Goal: Transaction & Acquisition: Purchase product/service

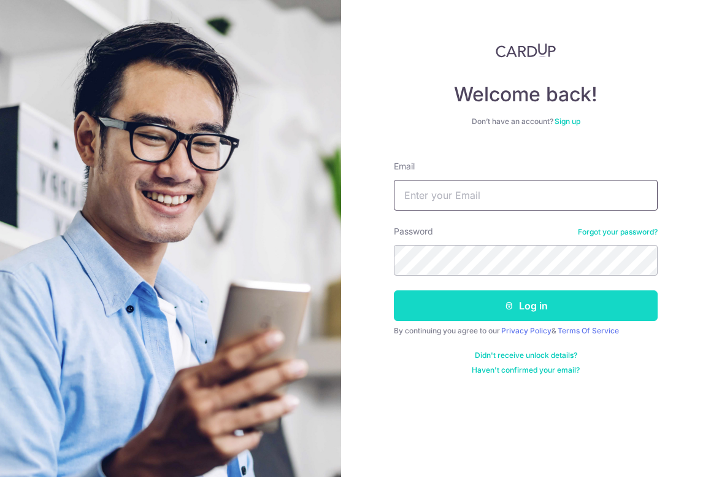
type input "[EMAIL_ADDRESS][DOMAIN_NAME]"
click at [513, 315] on button "Log in" at bounding box center [526, 305] width 264 height 31
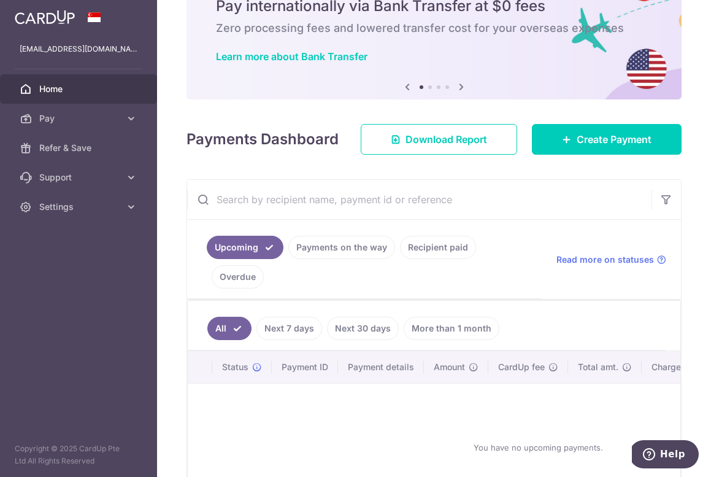
scroll to position [62, 0]
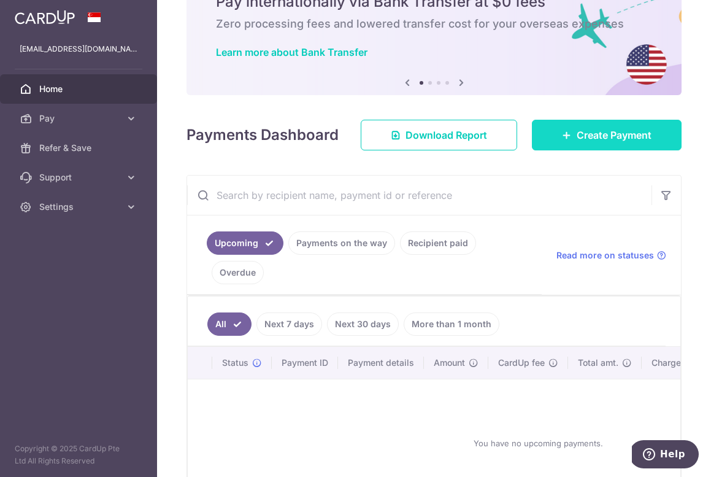
click at [560, 142] on link "Create Payment" at bounding box center [607, 135] width 150 height 31
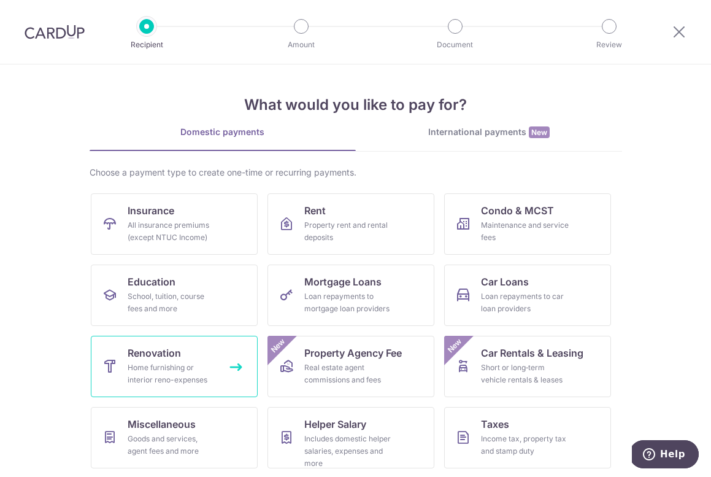
scroll to position [19, 0]
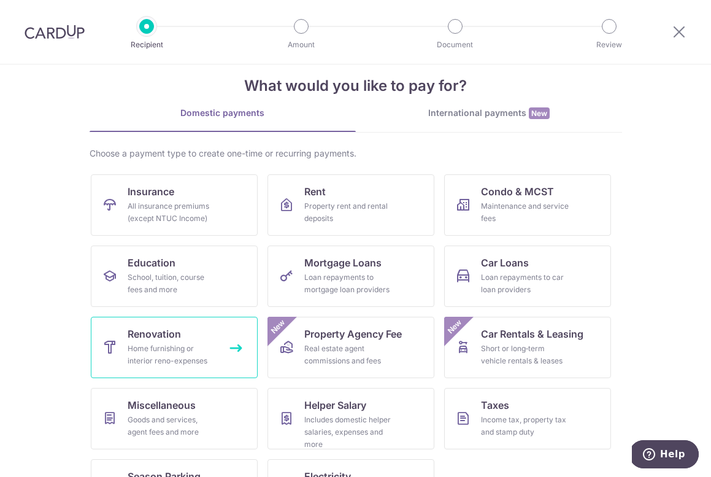
click at [212, 371] on link "Renovation Home furnishing or interior reno-expenses" at bounding box center [174, 347] width 167 height 61
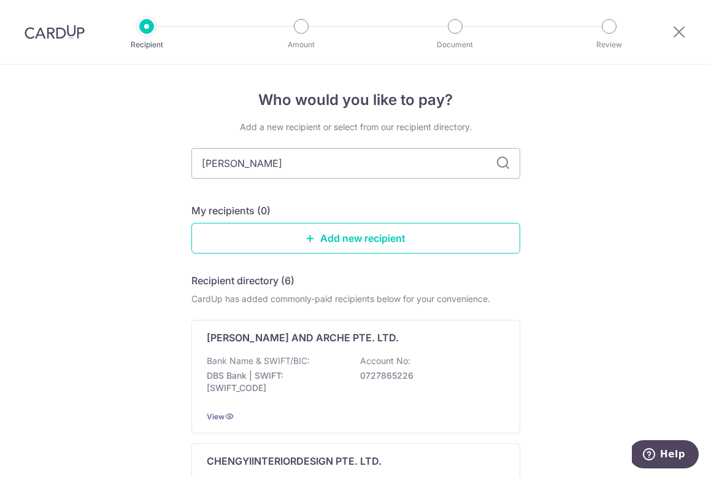
type input "[PERSON_NAME]"
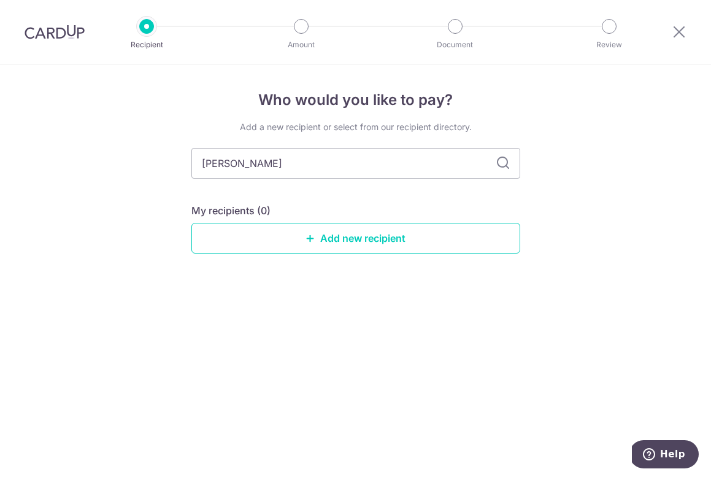
type input "[PERSON_NAME]"
type input "D"
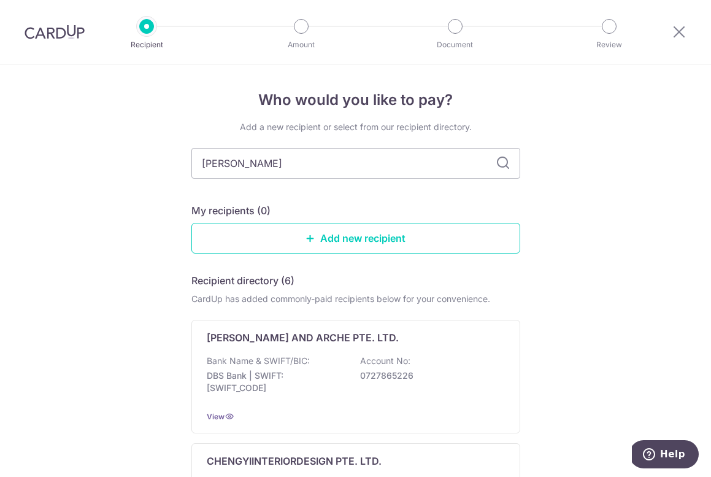
type input "Dan"
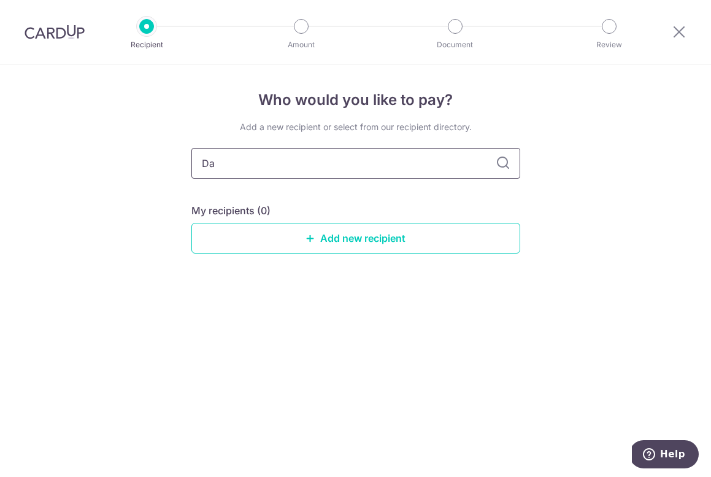
type input "D"
click at [358, 231] on link "Add new recipient" at bounding box center [355, 238] width 329 height 31
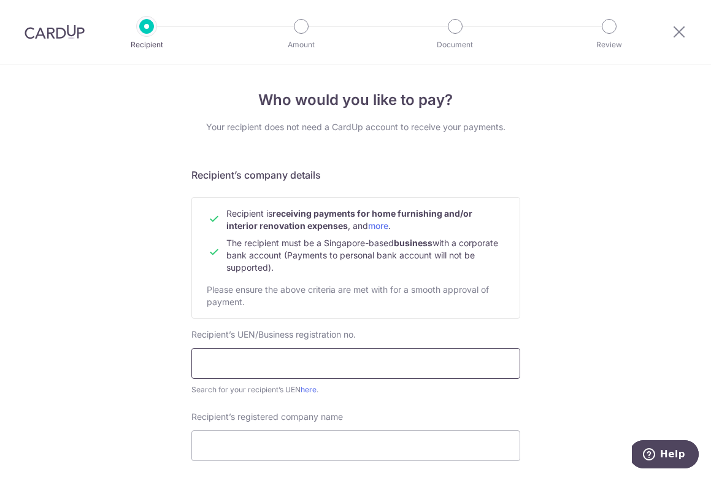
click at [284, 372] on input "text" at bounding box center [355, 363] width 329 height 31
paste input "202213383C"
type input "202213383C"
click at [315, 390] on link "here" at bounding box center [309, 389] width 16 height 9
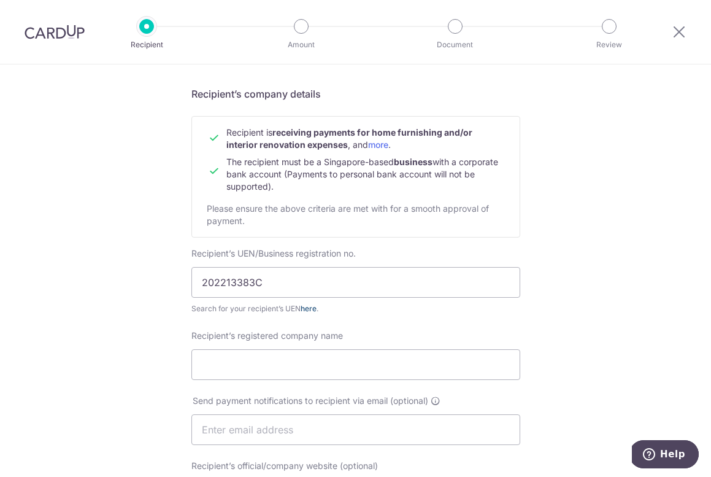
scroll to position [82, 0]
click at [368, 367] on input "Recipient’s registered company name" at bounding box center [355, 363] width 329 height 31
paste input "DAN NA PTE. LTD"
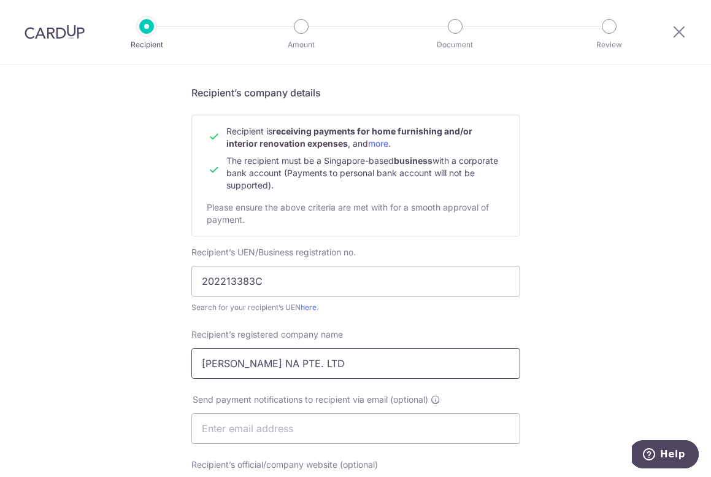
type input "DAN NA PTE. LTD"
click at [139, 376] on div "Who would you like to pay? Your recipient does not need a CardUp account to rec…" at bounding box center [355, 443] width 711 height 923
click at [325, 436] on input "text" at bounding box center [355, 428] width 329 height 31
paste input "RT@dannapl.com"
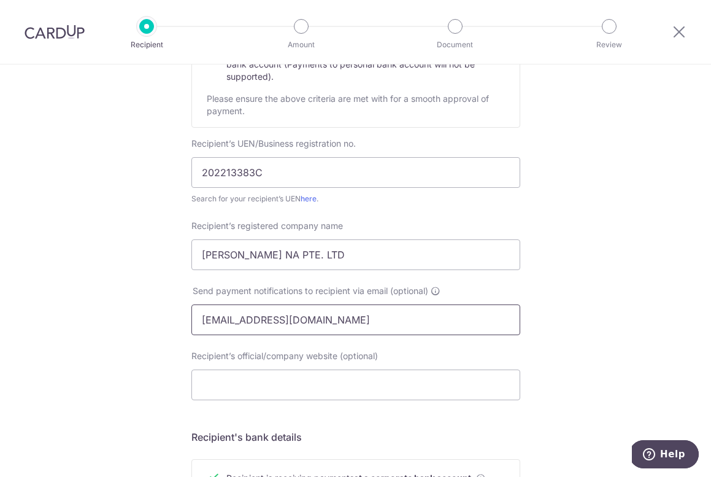
scroll to position [192, 0]
type input "RT@dannapl.com"
click at [390, 392] on input "Recipient’s official/company website (optional)" at bounding box center [355, 383] width 329 height 31
paste input "https://www.dannapl.com/"
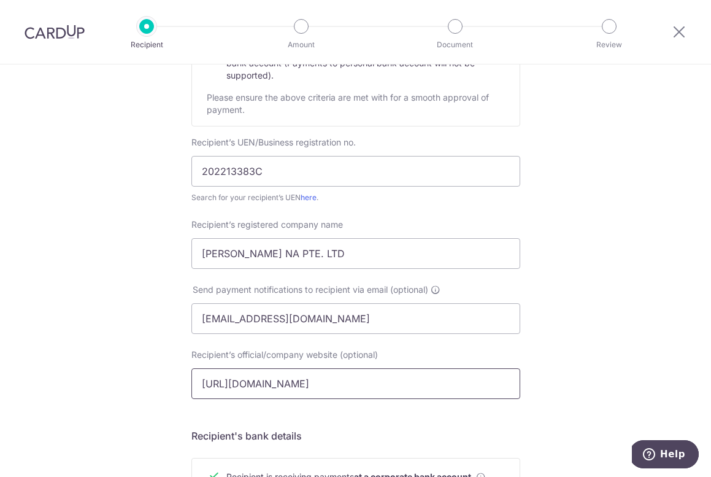
type input "https://www.dannapl.com/"
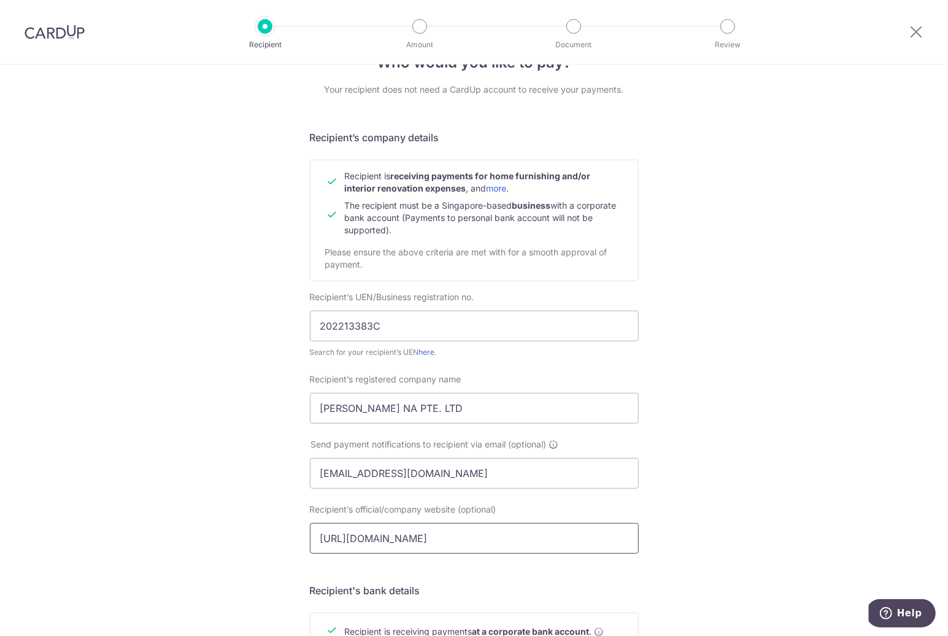
scroll to position [0, 0]
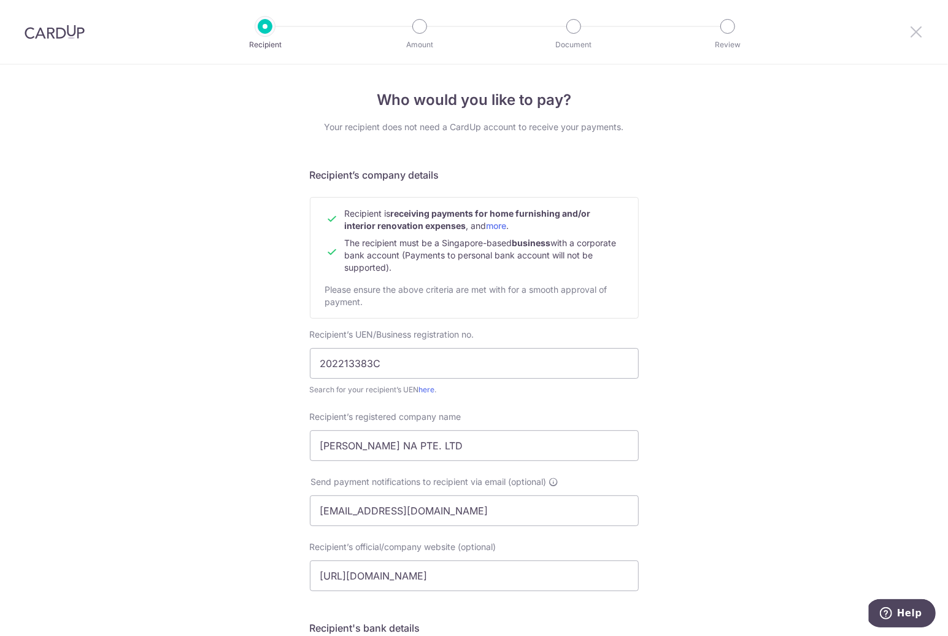
click at [711, 32] on icon at bounding box center [916, 31] width 15 height 15
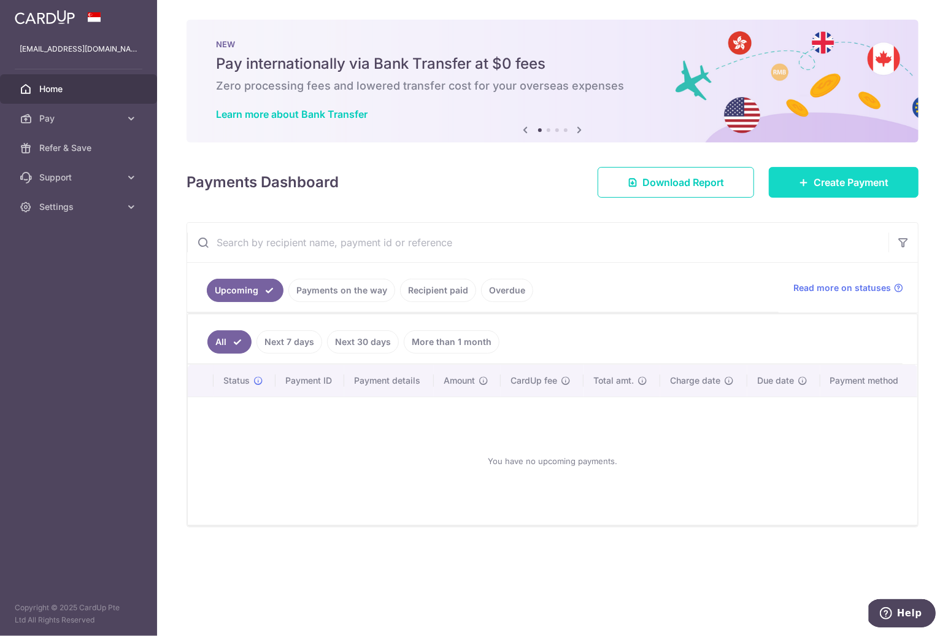
click at [711, 189] on link "Create Payment" at bounding box center [844, 182] width 150 height 31
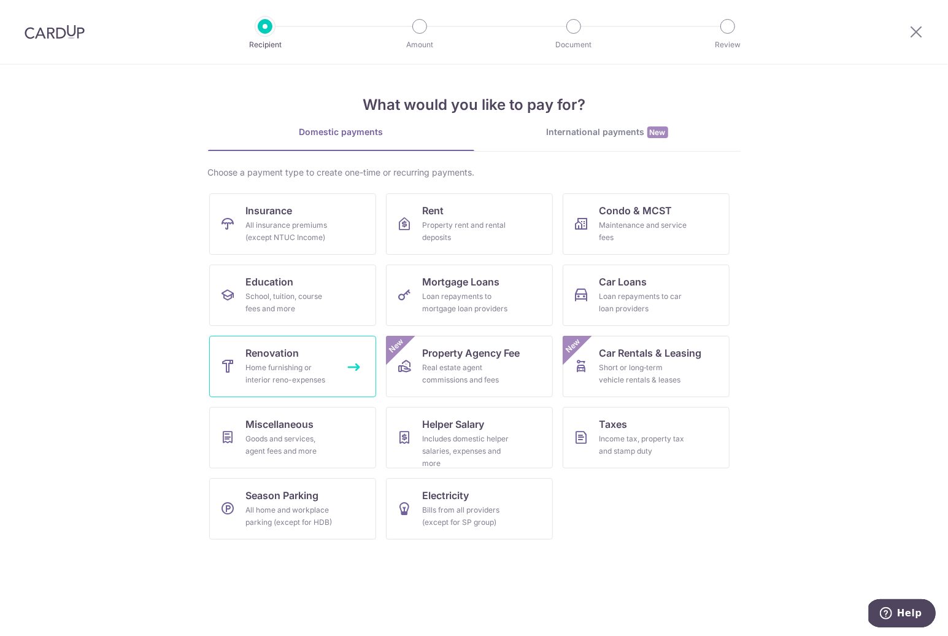
click at [308, 372] on div "Home furnishing or interior reno-expenses" at bounding box center [290, 374] width 88 height 25
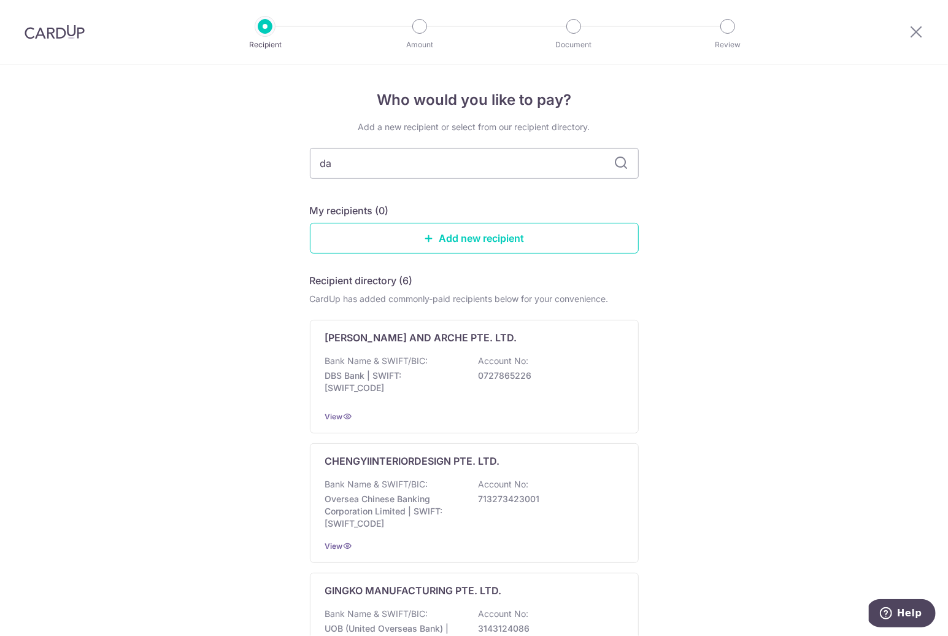
type input "[PERSON_NAME]"
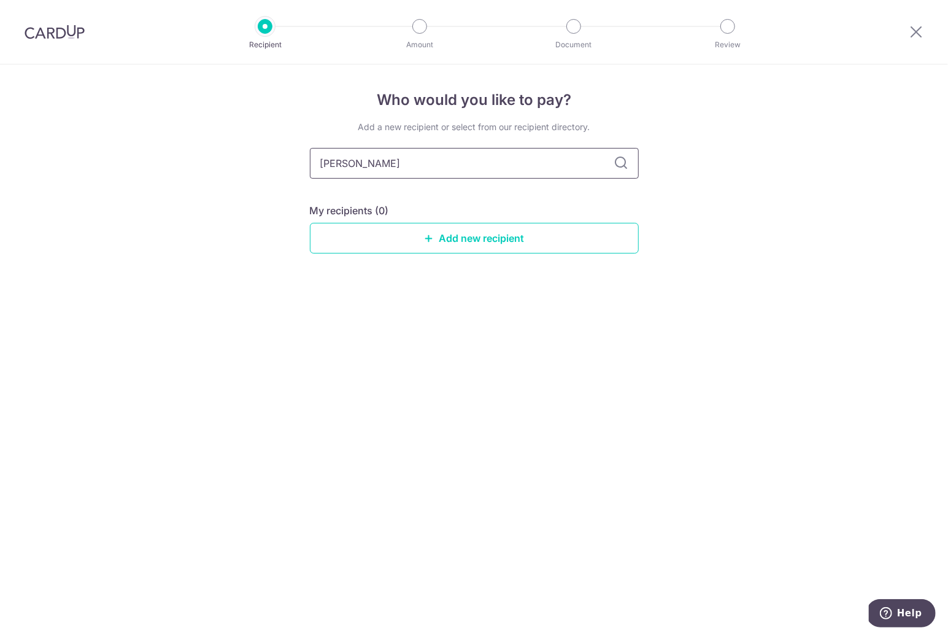
click at [517, 160] on input "[PERSON_NAME]" at bounding box center [474, 163] width 329 height 31
